Goal: Information Seeking & Learning: Learn about a topic

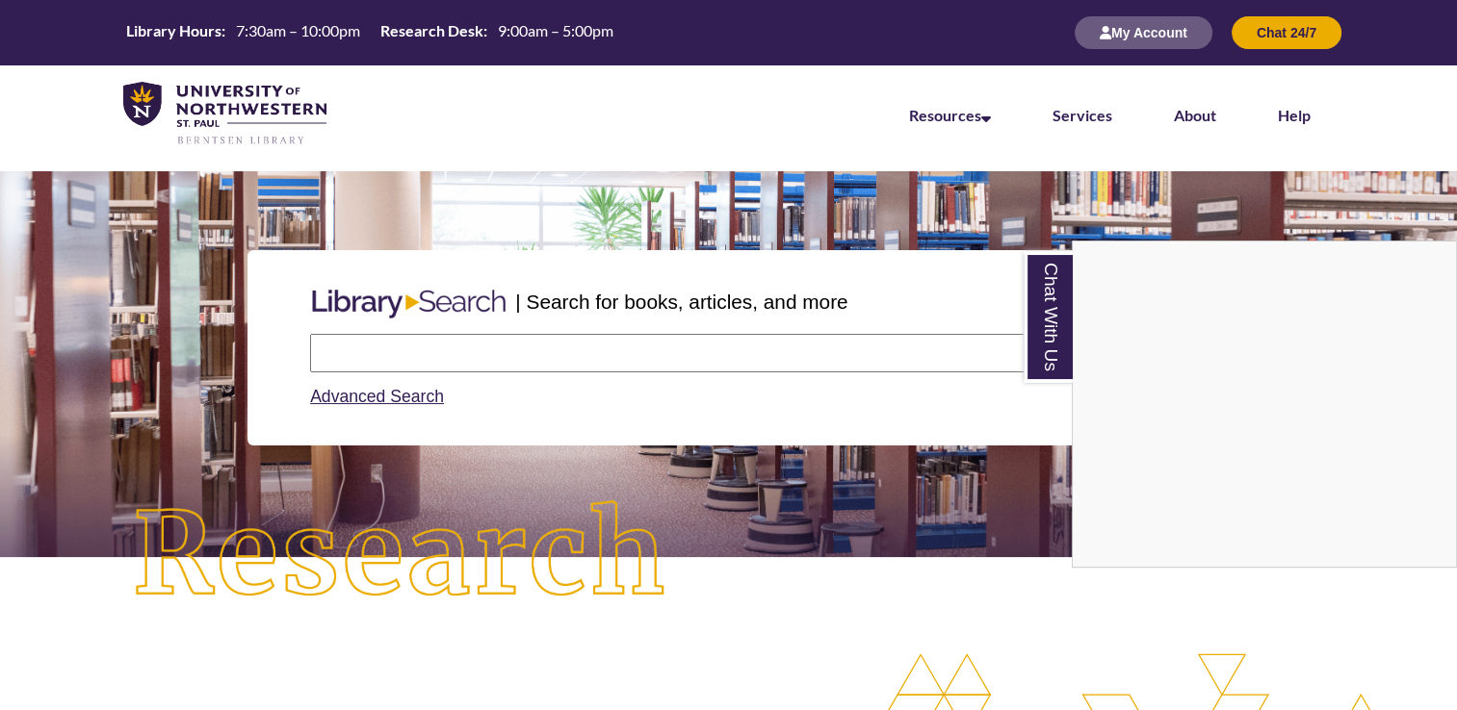
click at [618, 354] on div "Chat With Us" at bounding box center [728, 355] width 1457 height 710
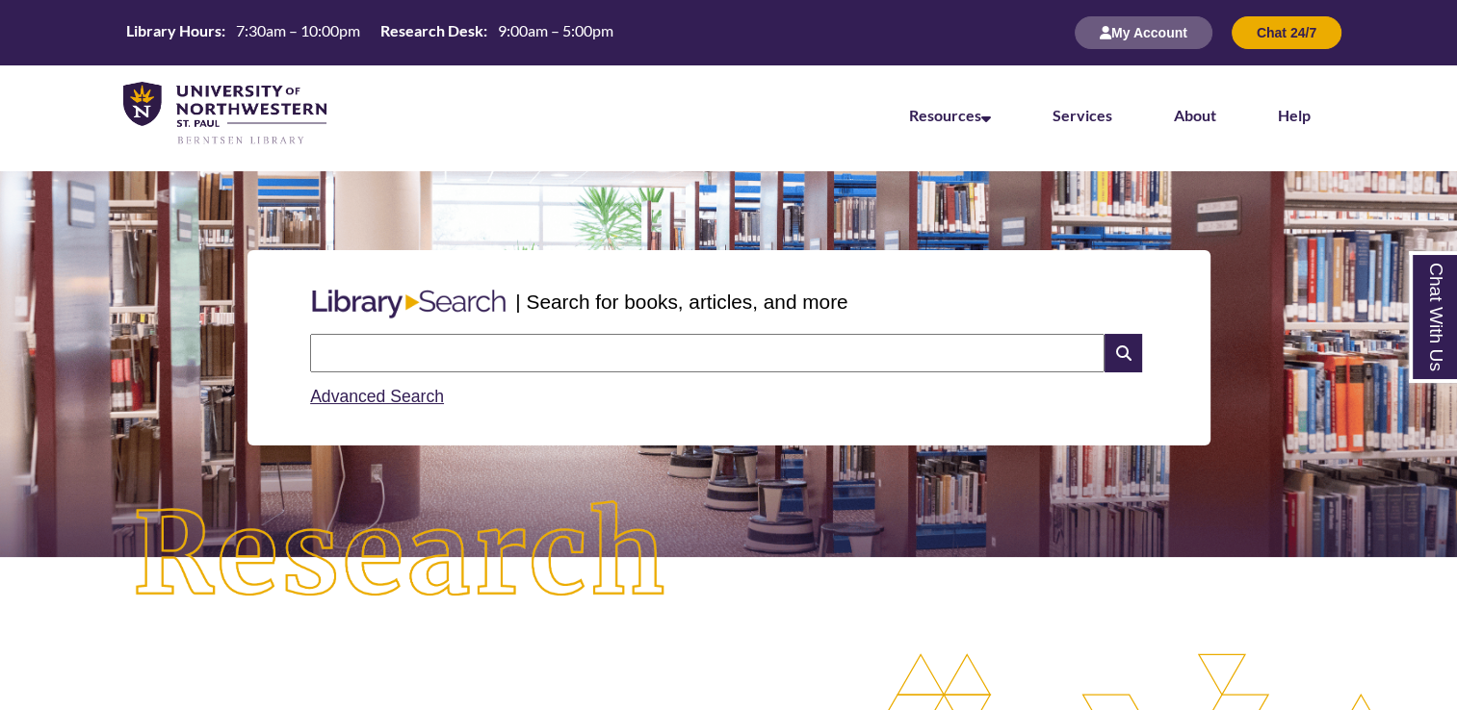
click at [616, 350] on input "text" at bounding box center [707, 353] width 794 height 39
type input "**********"
